Goal: Transaction & Acquisition: Purchase product/service

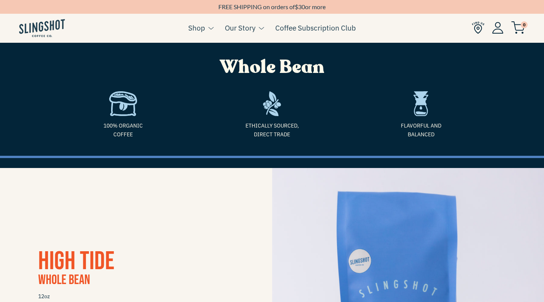
scroll to position [186, 0]
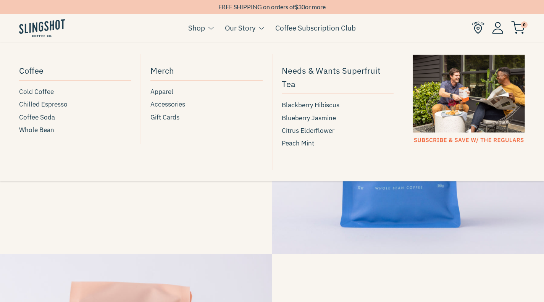
click at [199, 29] on link "Shop" at bounding box center [196, 27] width 17 height 11
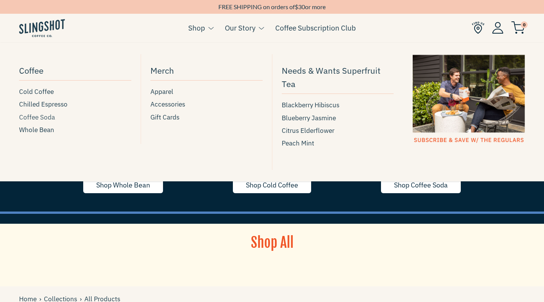
click at [33, 116] on span "Coffee Soda" at bounding box center [37, 117] width 36 height 10
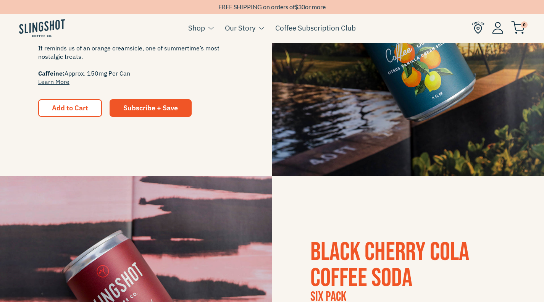
scroll to position [276, 0]
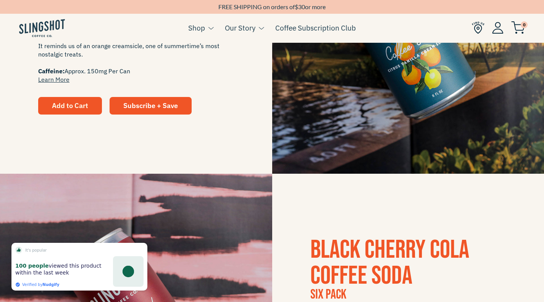
click at [67, 108] on span "Add to Cart" at bounding box center [70, 105] width 36 height 9
click at [524, 29] on img at bounding box center [519, 27] width 14 height 13
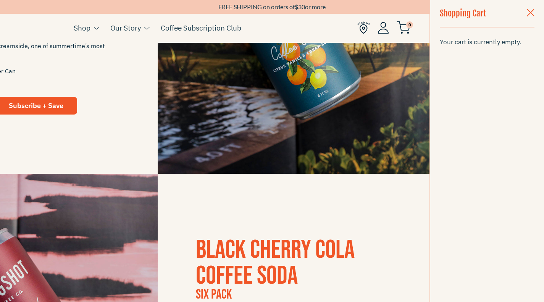
click at [532, 12] on span "button" at bounding box center [531, 13] width 8 height 8
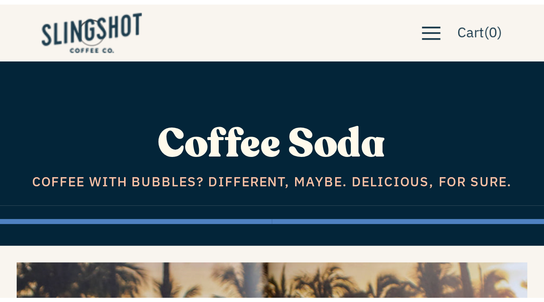
scroll to position [276, 0]
